Goal: Task Accomplishment & Management: Complete application form

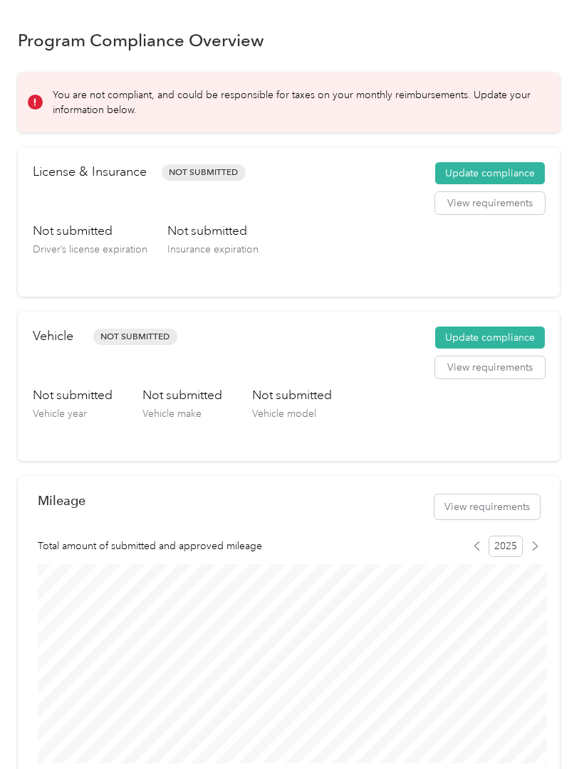
click at [503, 335] on button "Update compliance" at bounding box center [490, 338] width 110 height 23
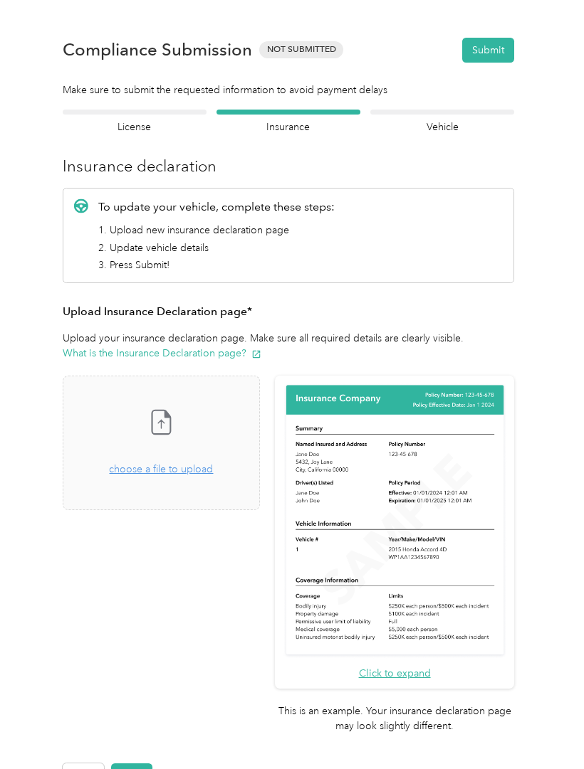
click at [199, 462] on div "Drag and drop your file here, or choose a file to upload" at bounding box center [161, 461] width 104 height 31
click at [137, 764] on button "Next" at bounding box center [131, 776] width 41 height 25
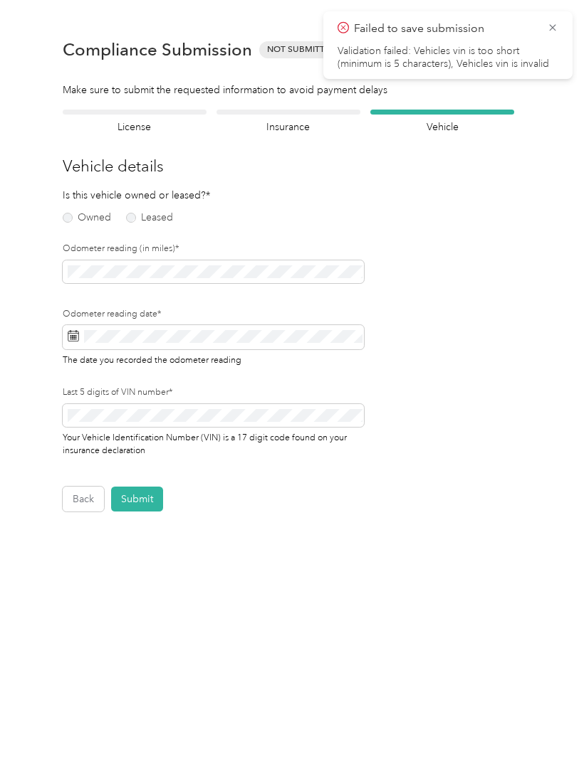
click at [75, 214] on label "Owned" at bounding box center [87, 218] width 48 height 10
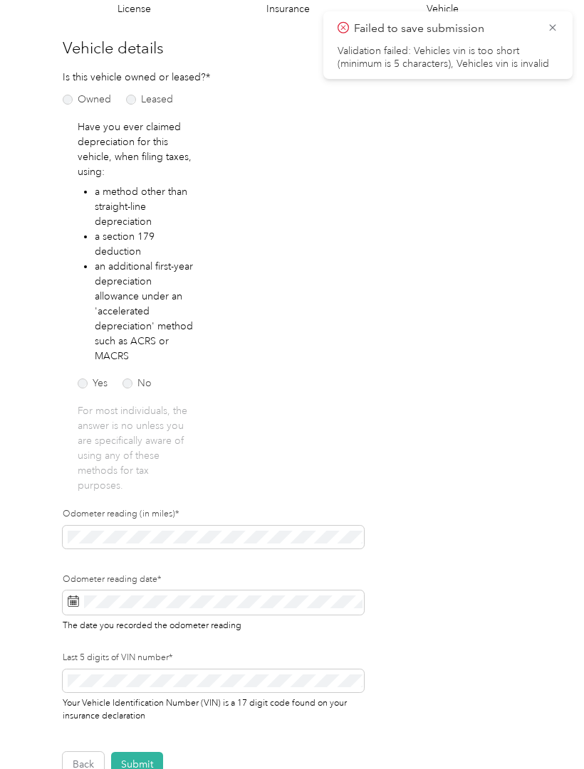
scroll to position [114, 0]
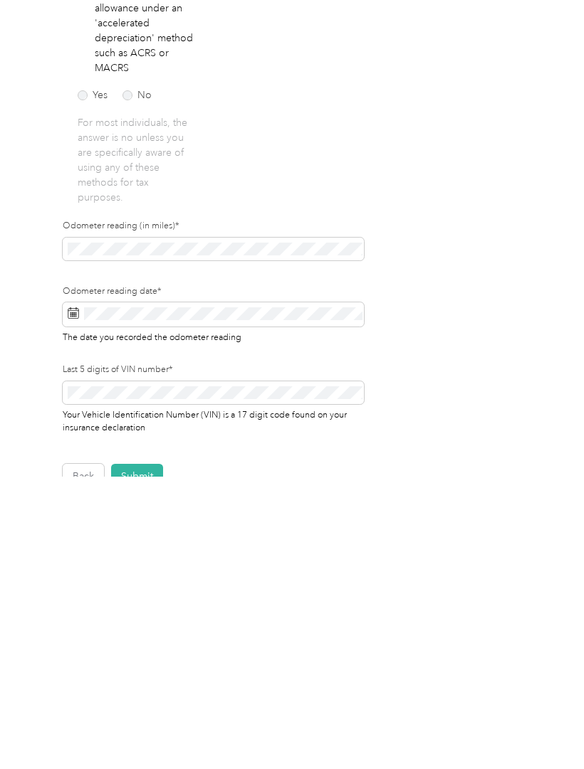
click at [116, 512] on div "Odometer reading (in miles)*" at bounding box center [213, 535] width 301 height 46
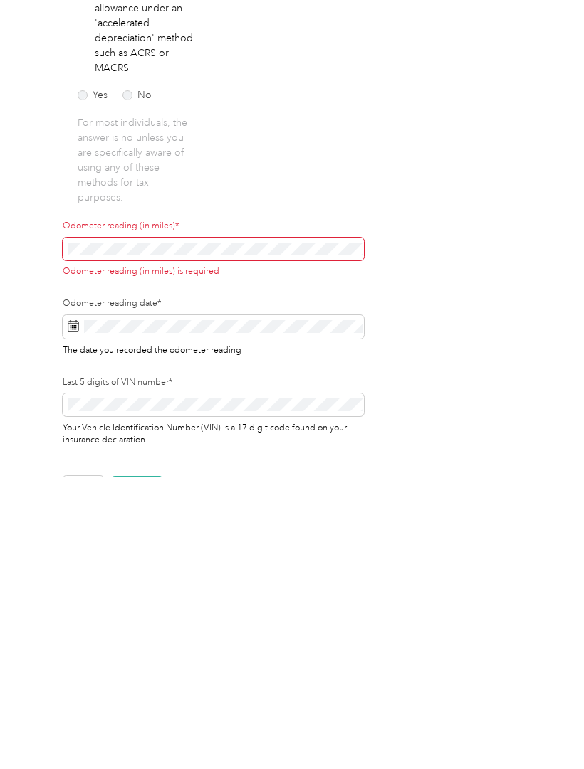
scroll to position [70, 0]
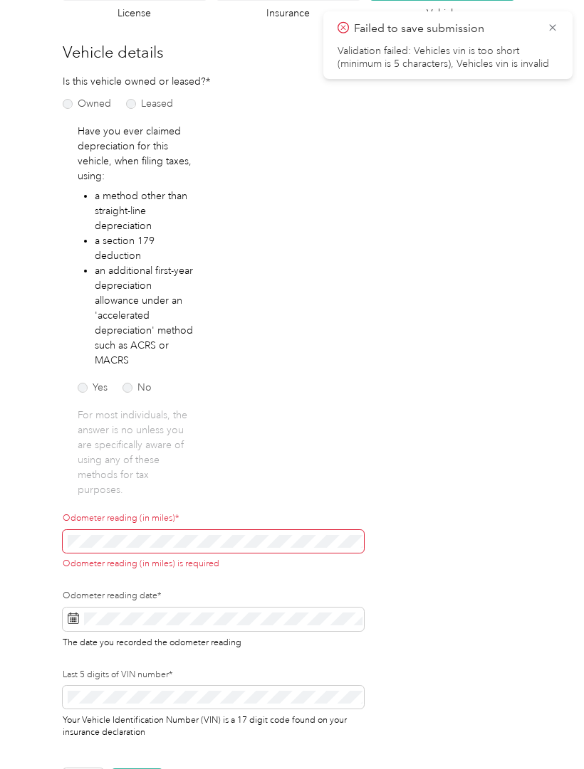
click at [133, 530] on span at bounding box center [213, 541] width 301 height 23
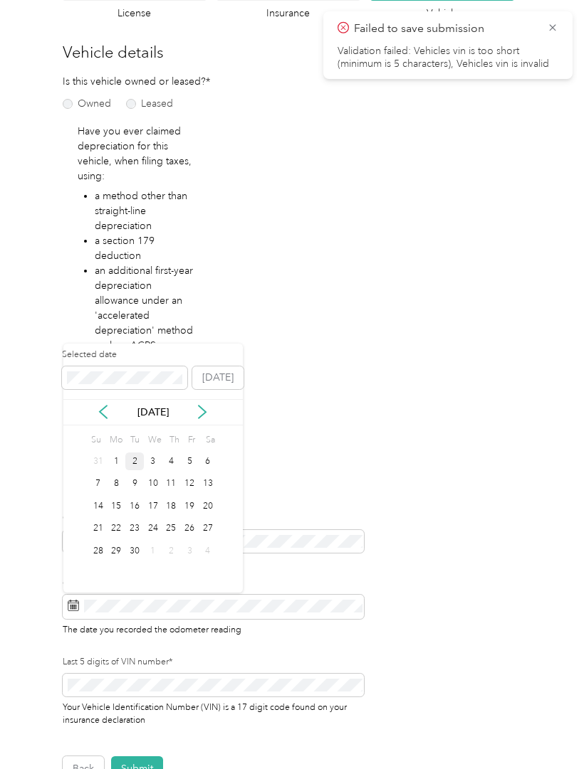
click at [137, 453] on div "2" at bounding box center [134, 462] width 19 height 18
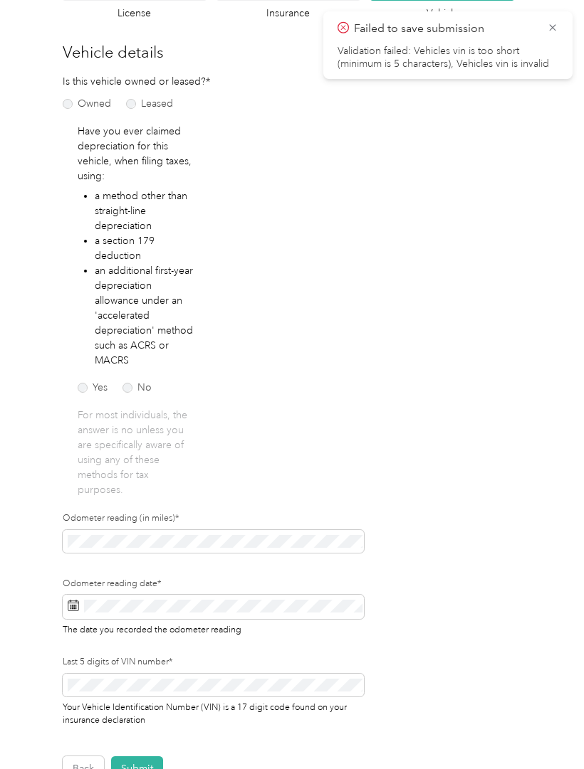
click at [128, 700] on span "Your Vehicle Identification Number (VIN) is a 17 digit code found on your insur…" at bounding box center [205, 713] width 284 height 26
click at [138, 757] on button "Submit" at bounding box center [137, 769] width 52 height 25
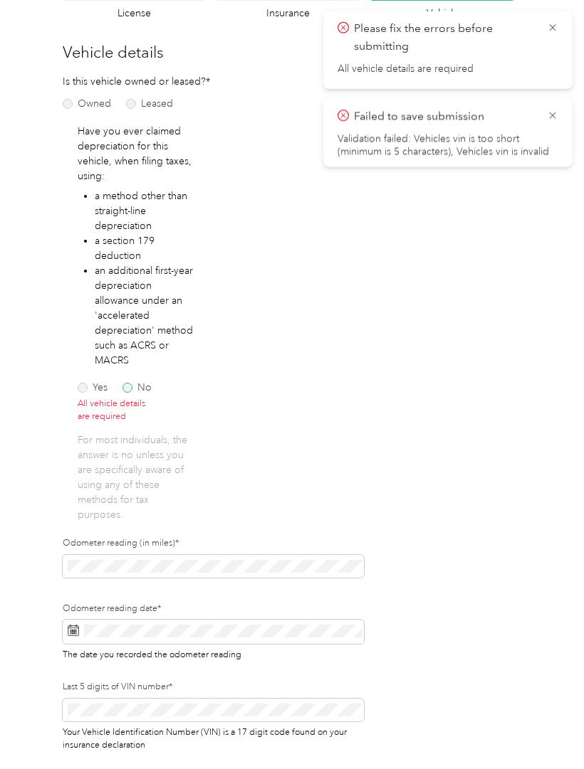
click at [127, 383] on label "No" at bounding box center [136, 388] width 29 height 10
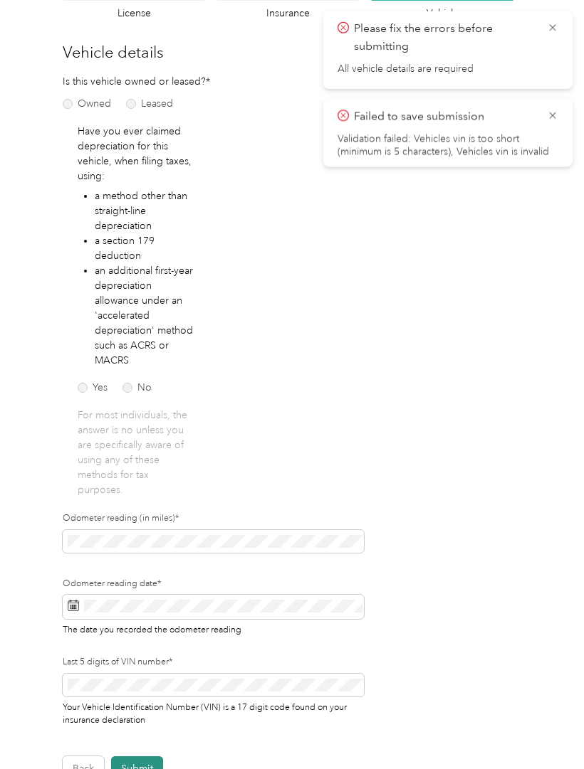
click at [139, 757] on button "Submit" at bounding box center [137, 769] width 52 height 25
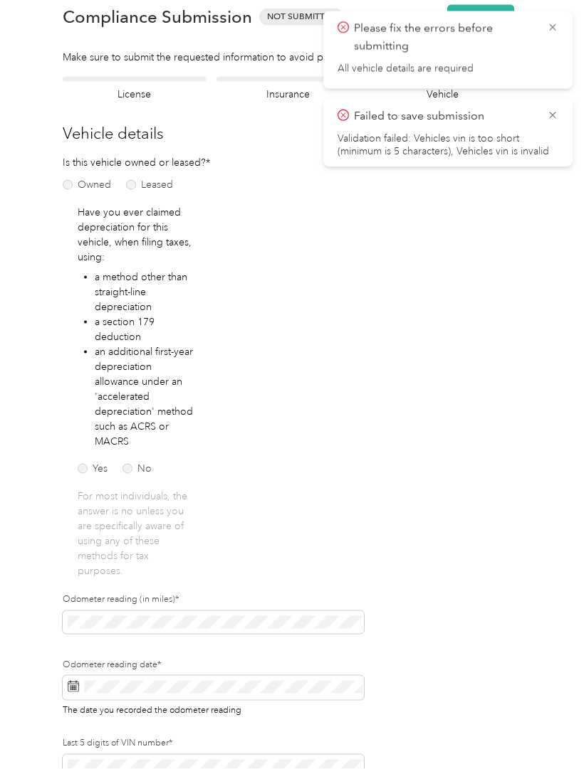
scroll to position [1, 0]
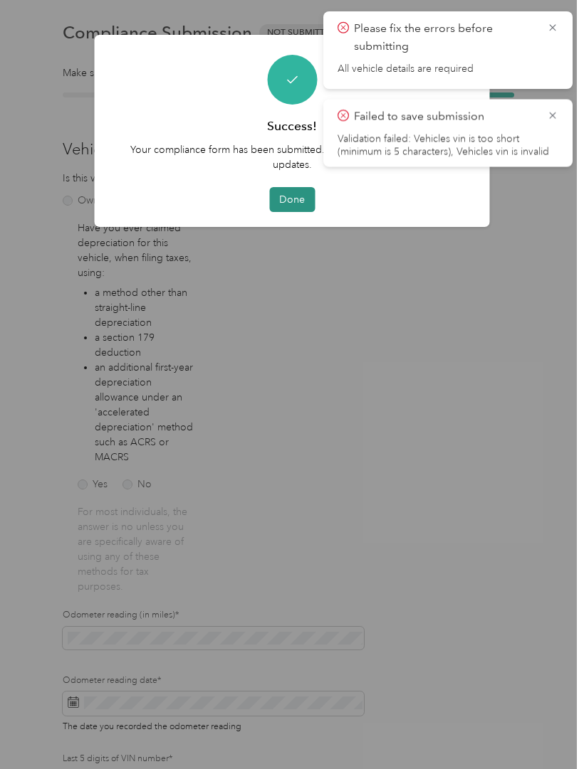
click at [295, 196] on button "Done" at bounding box center [292, 199] width 46 height 25
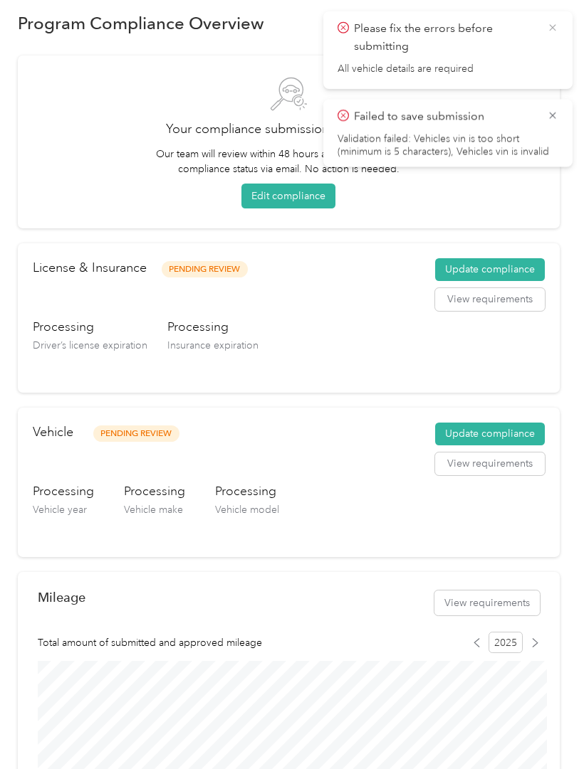
click at [547, 27] on icon at bounding box center [552, 27] width 11 height 13
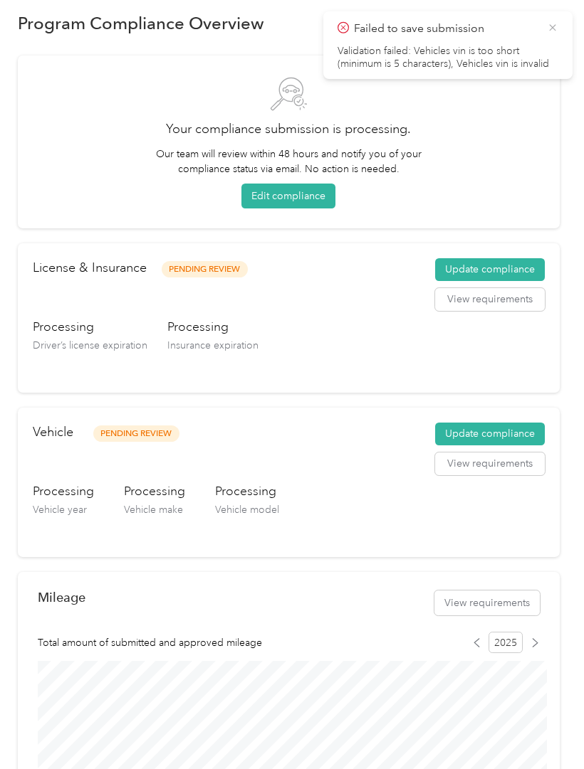
click at [552, 33] on icon at bounding box center [552, 27] width 11 height 13
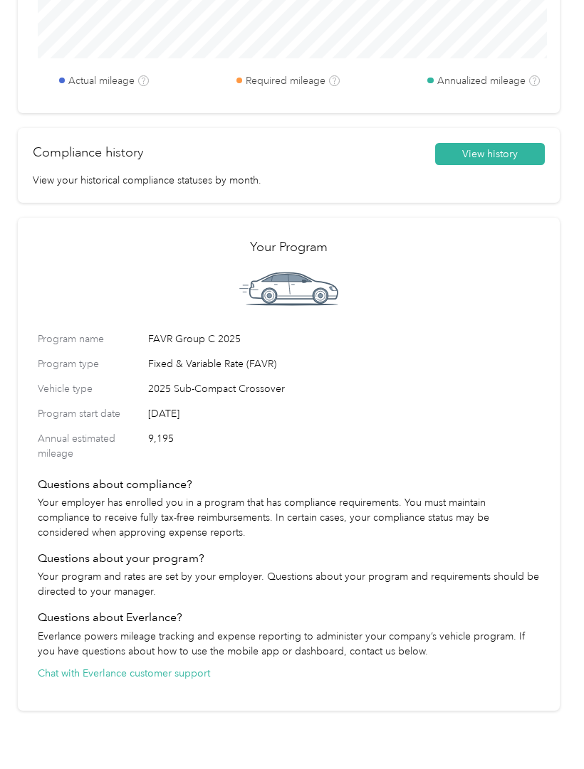
scroll to position [819, 0]
